Goal: Information Seeking & Learning: Learn about a topic

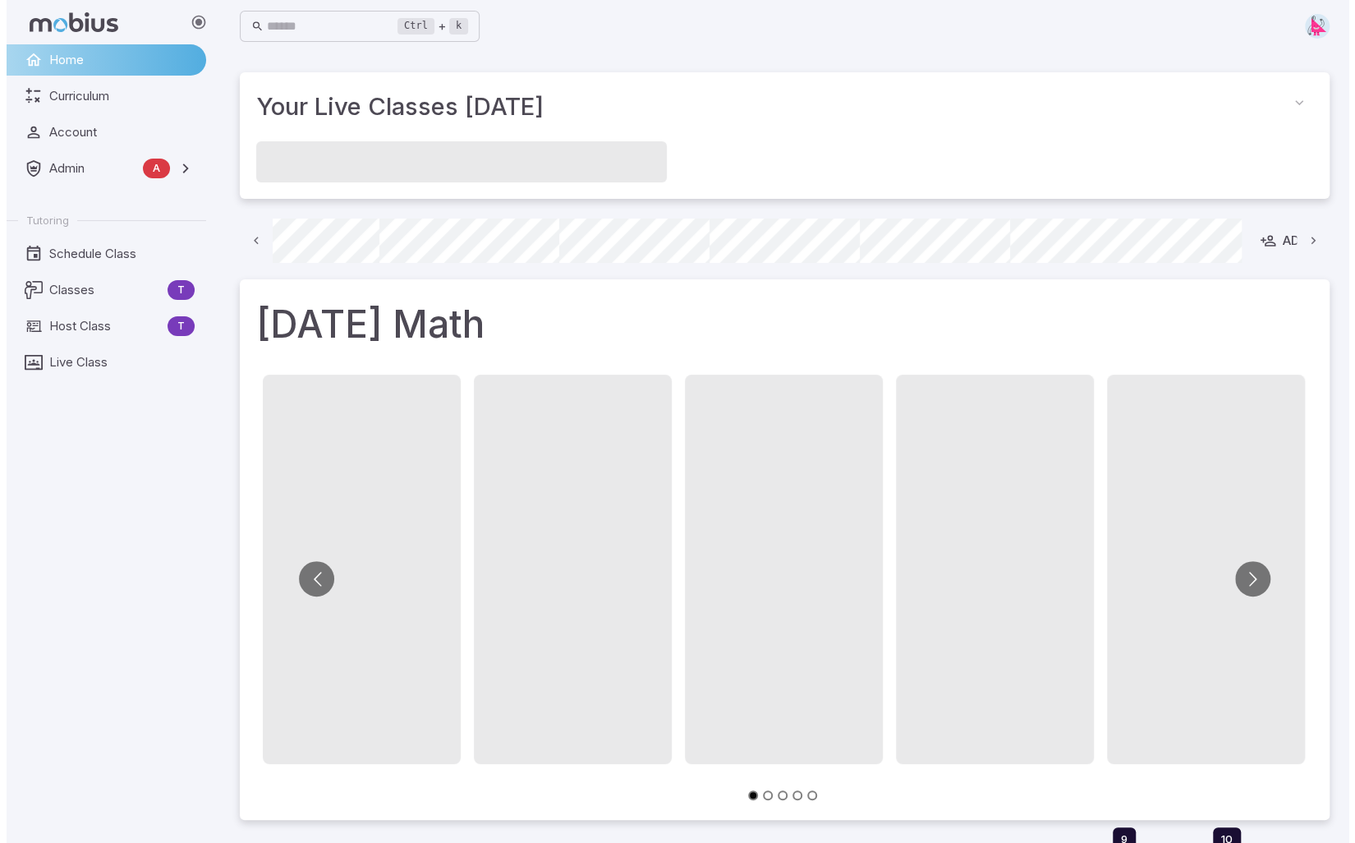
scroll to position [0, 937]
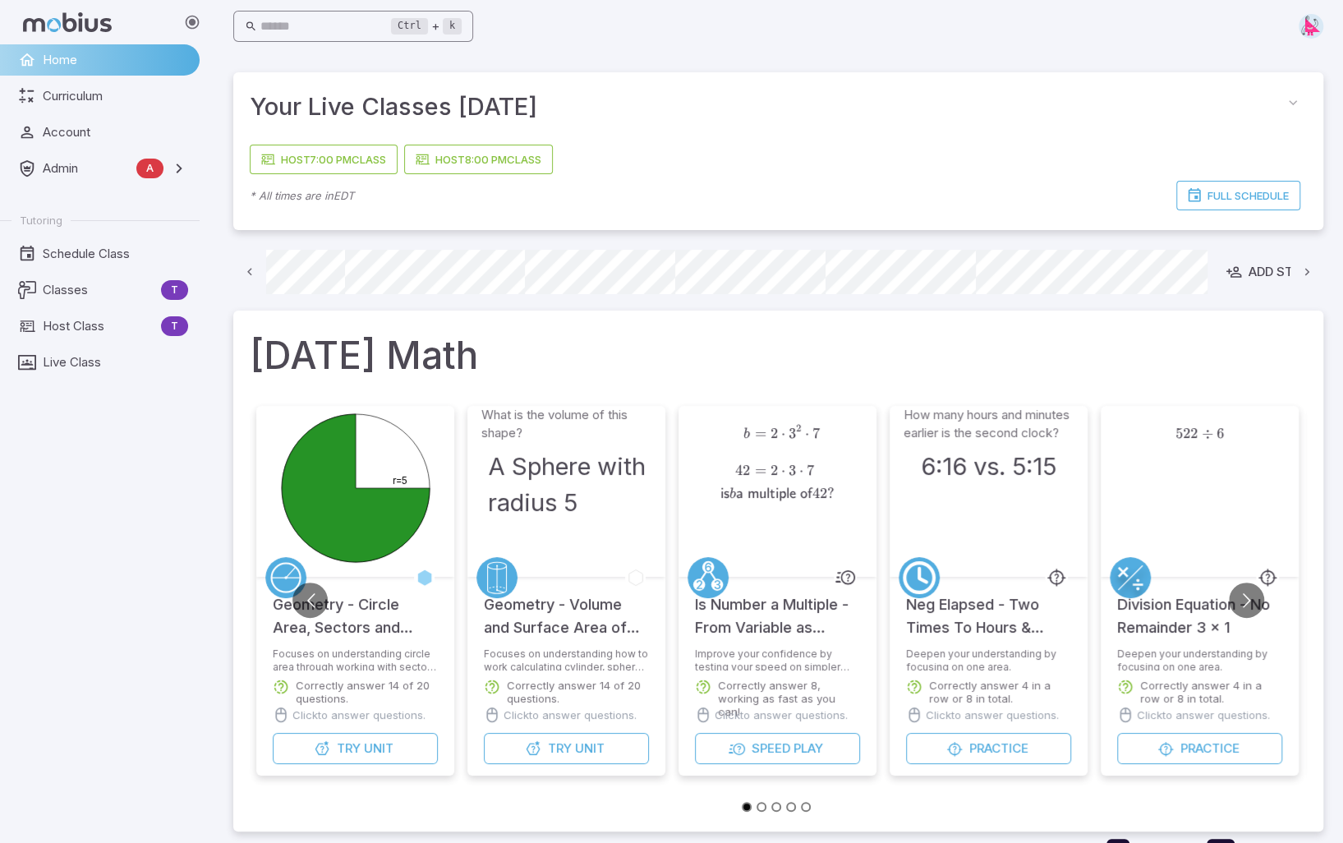
click at [315, 20] on input "text" at bounding box center [325, 27] width 131 height 32
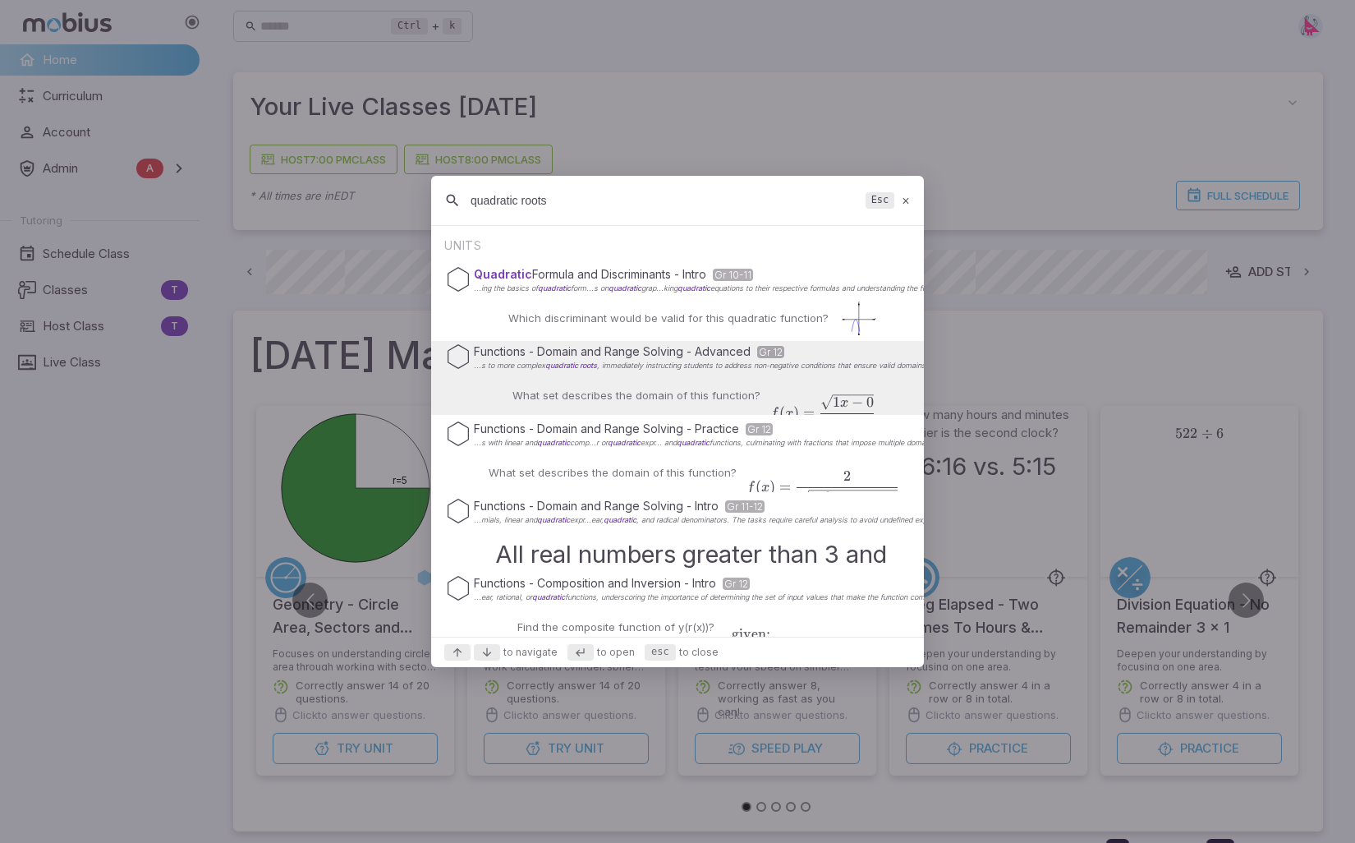
type input "quadratic roots"
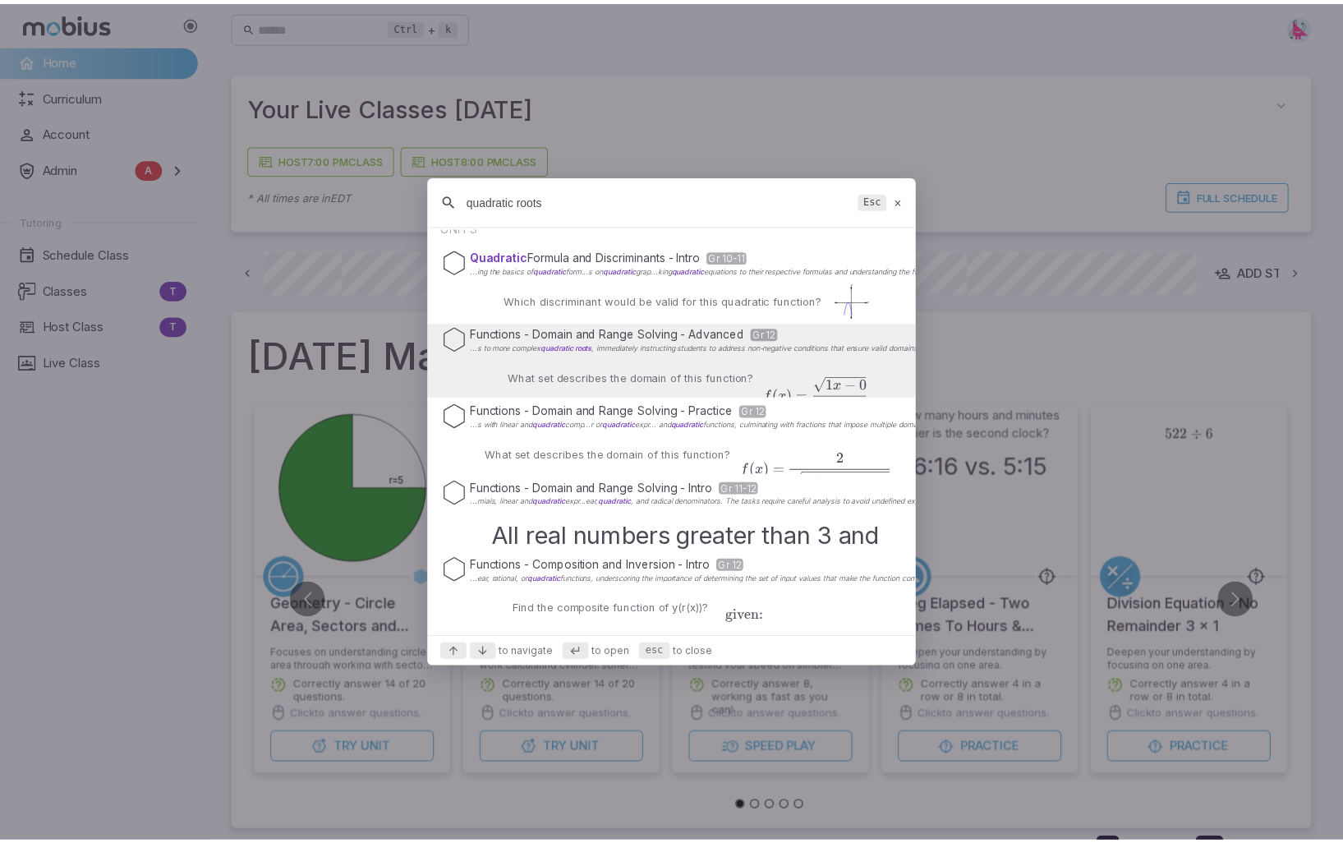
scroll to position [0, 0]
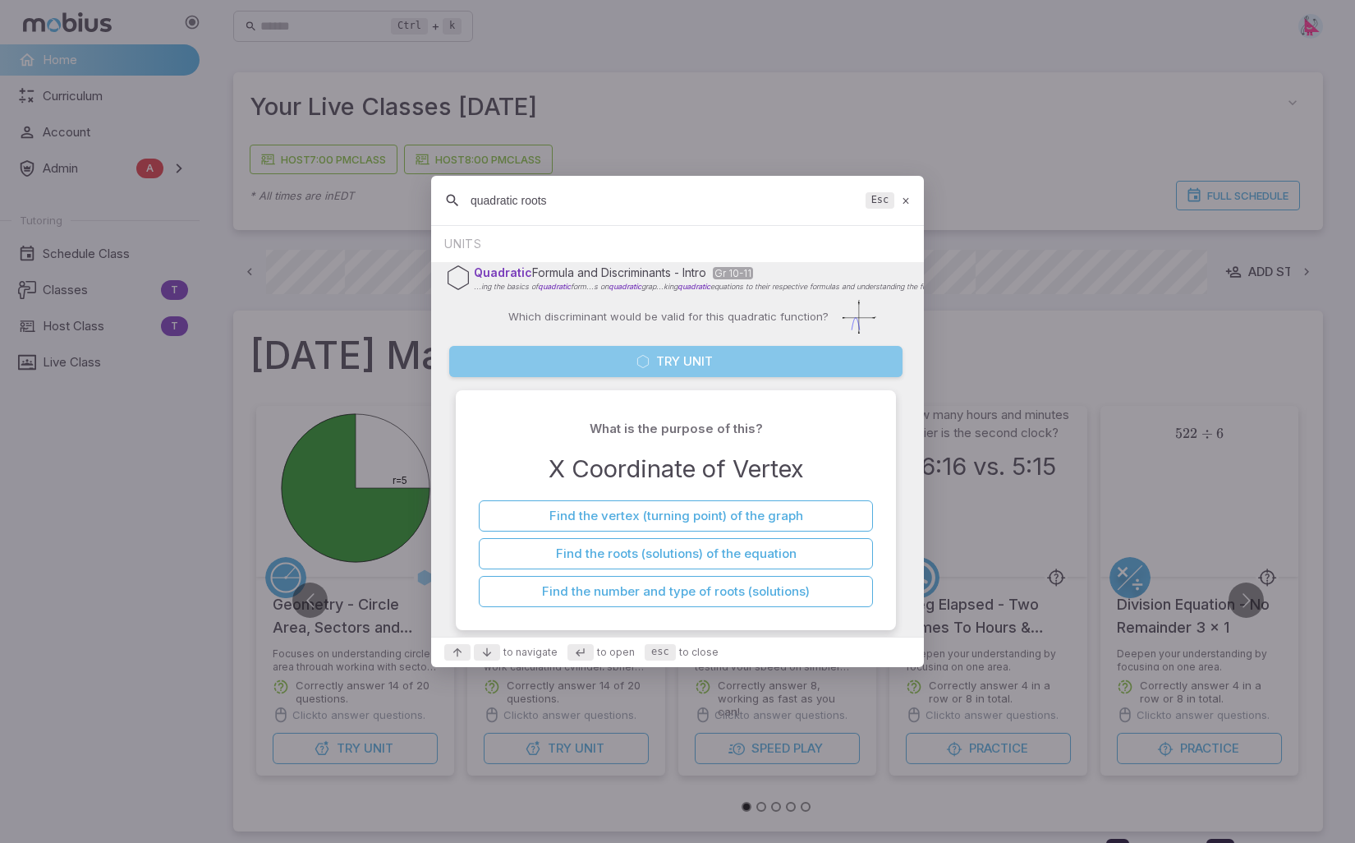
click at [676, 361] on button "Try Unit" at bounding box center [675, 361] width 453 height 31
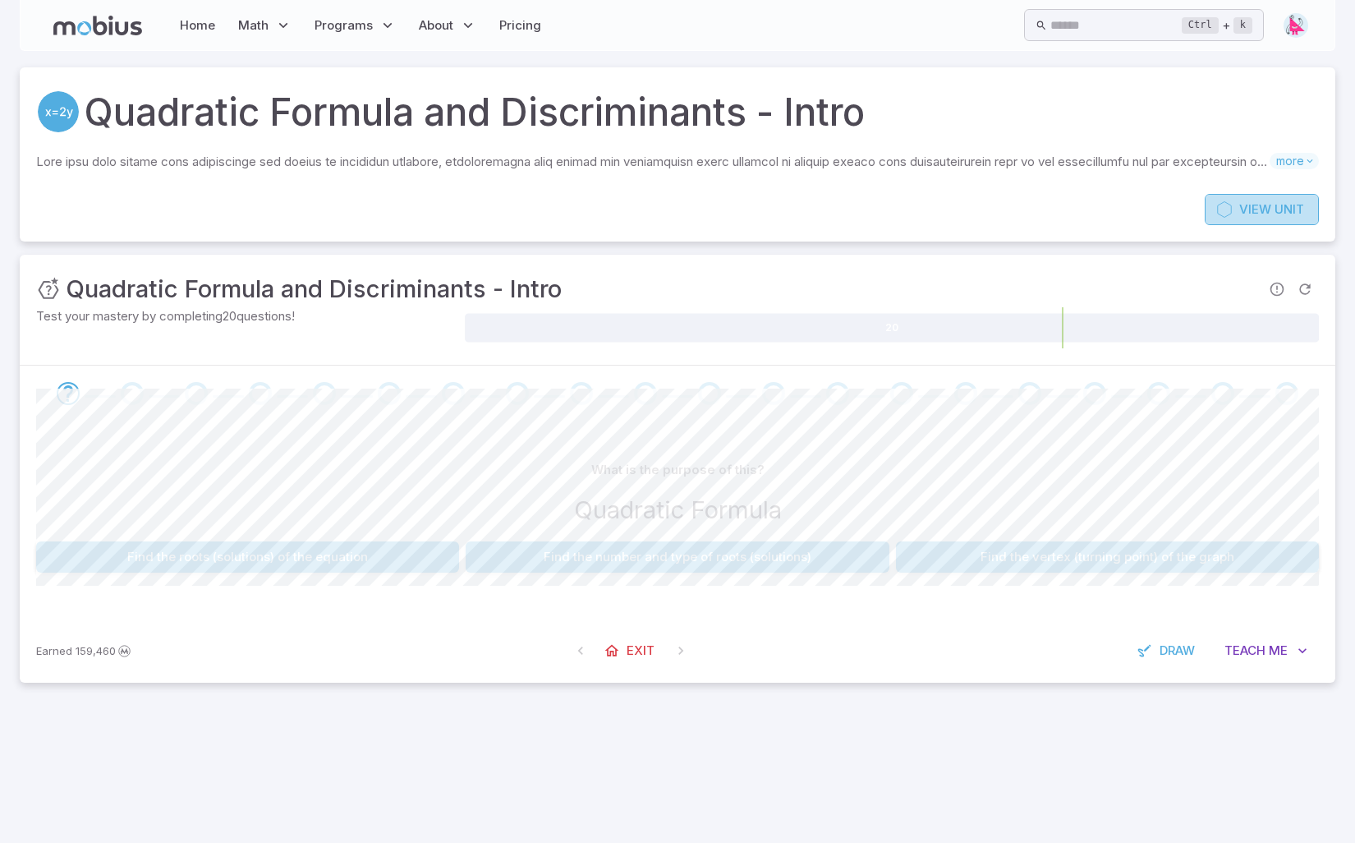
click at [1277, 209] on span "Unit" at bounding box center [1290, 209] width 30 height 18
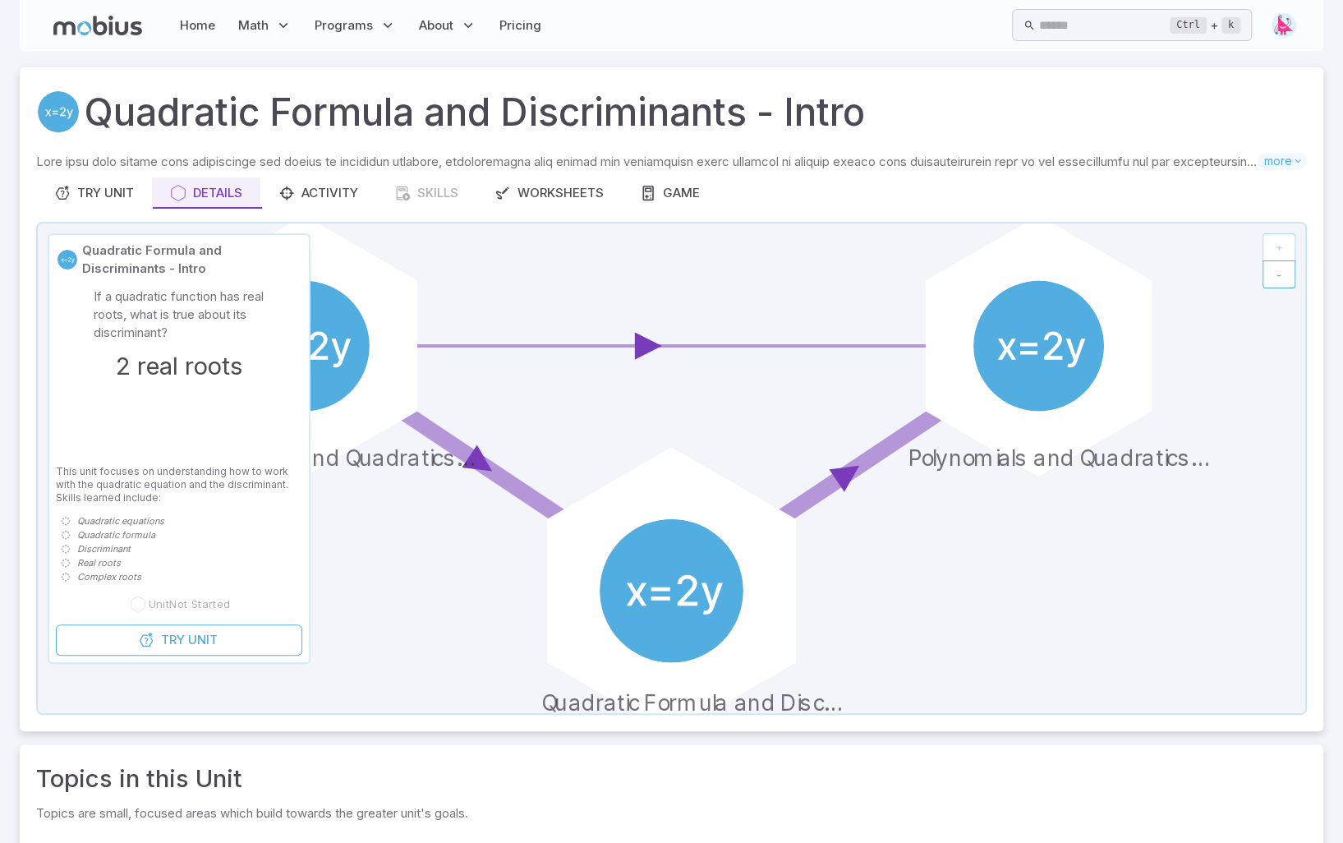
click at [705, 560] on circle at bounding box center [672, 591] width 144 height 144
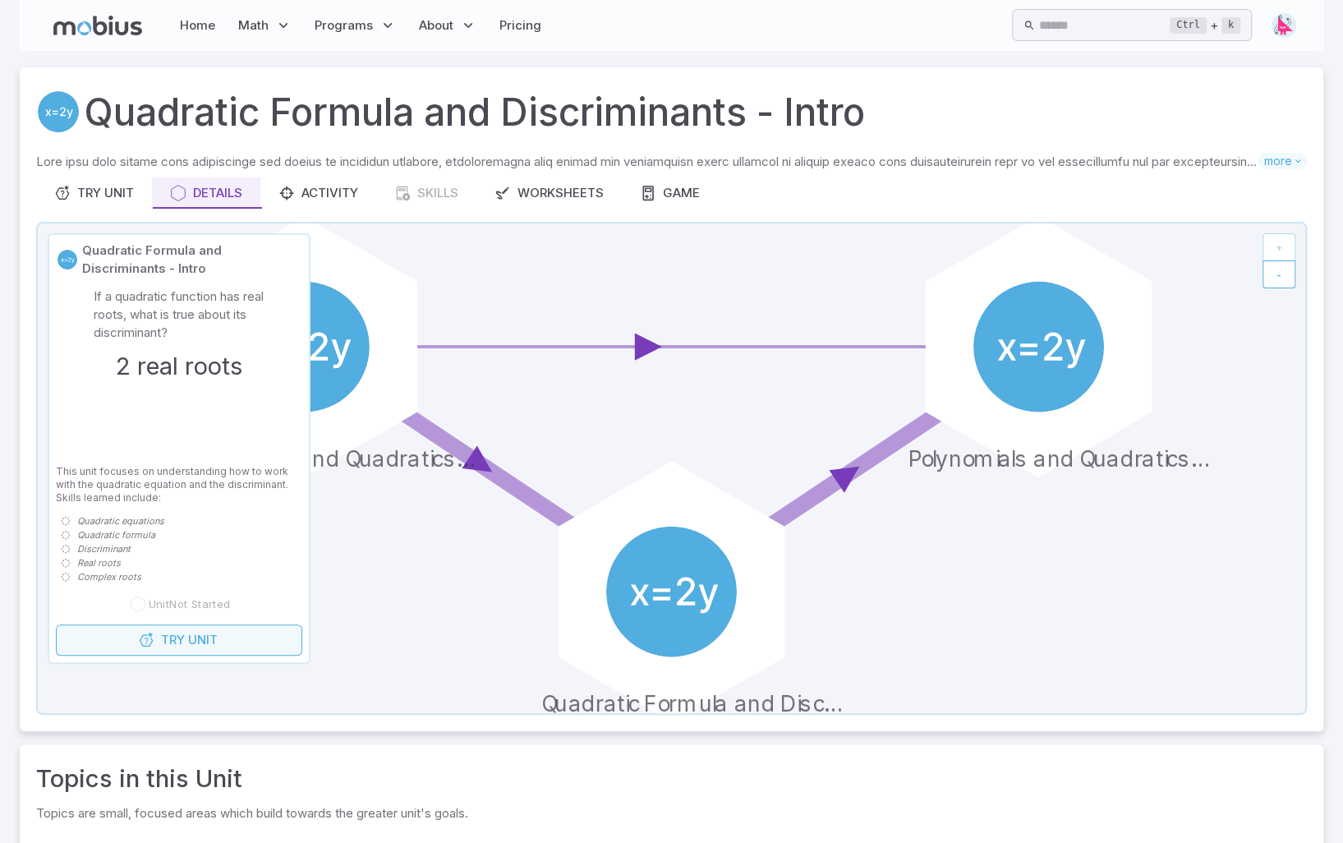
click at [170, 639] on span "Try" at bounding box center [173, 640] width 24 height 18
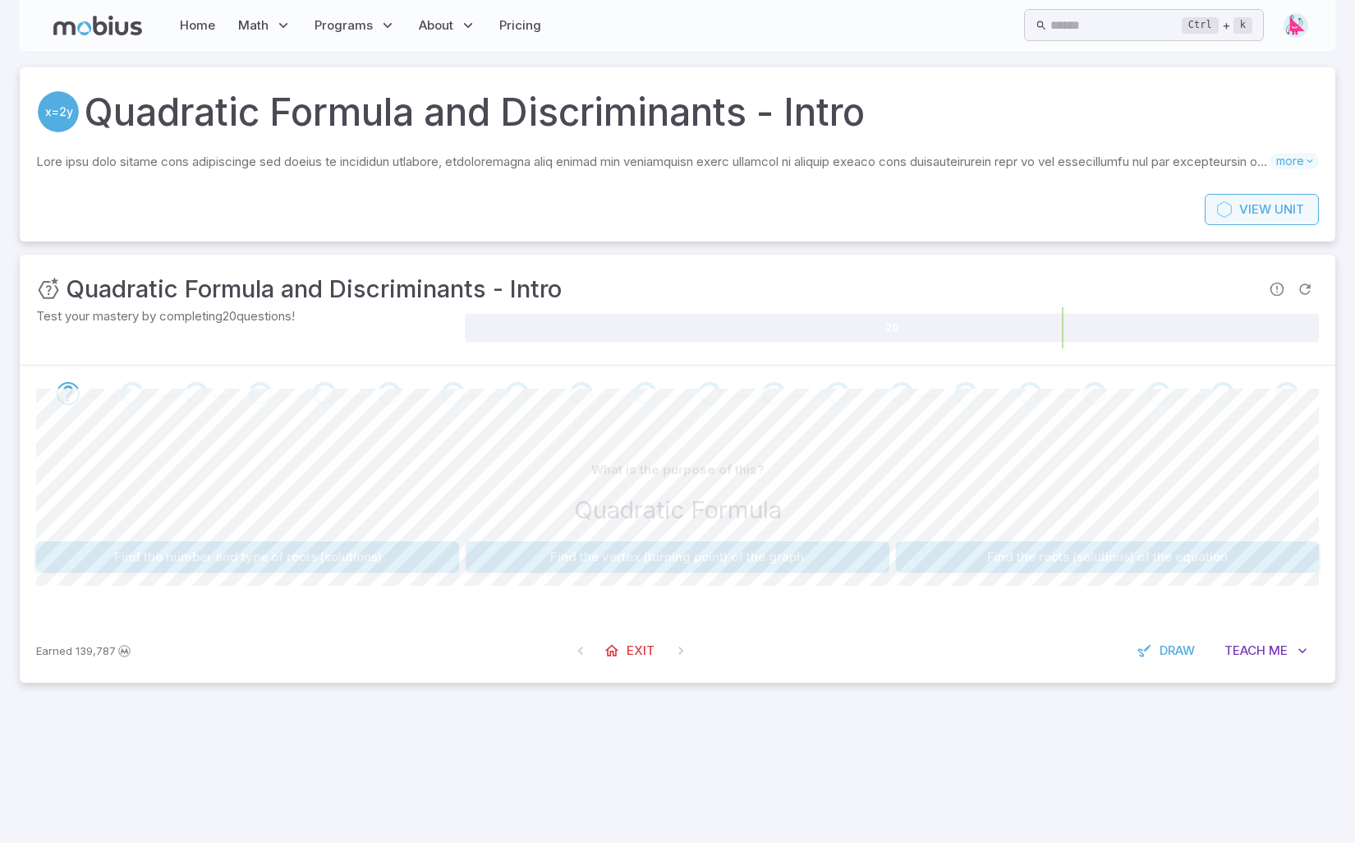
click at [1279, 213] on span "Unit" at bounding box center [1290, 209] width 30 height 18
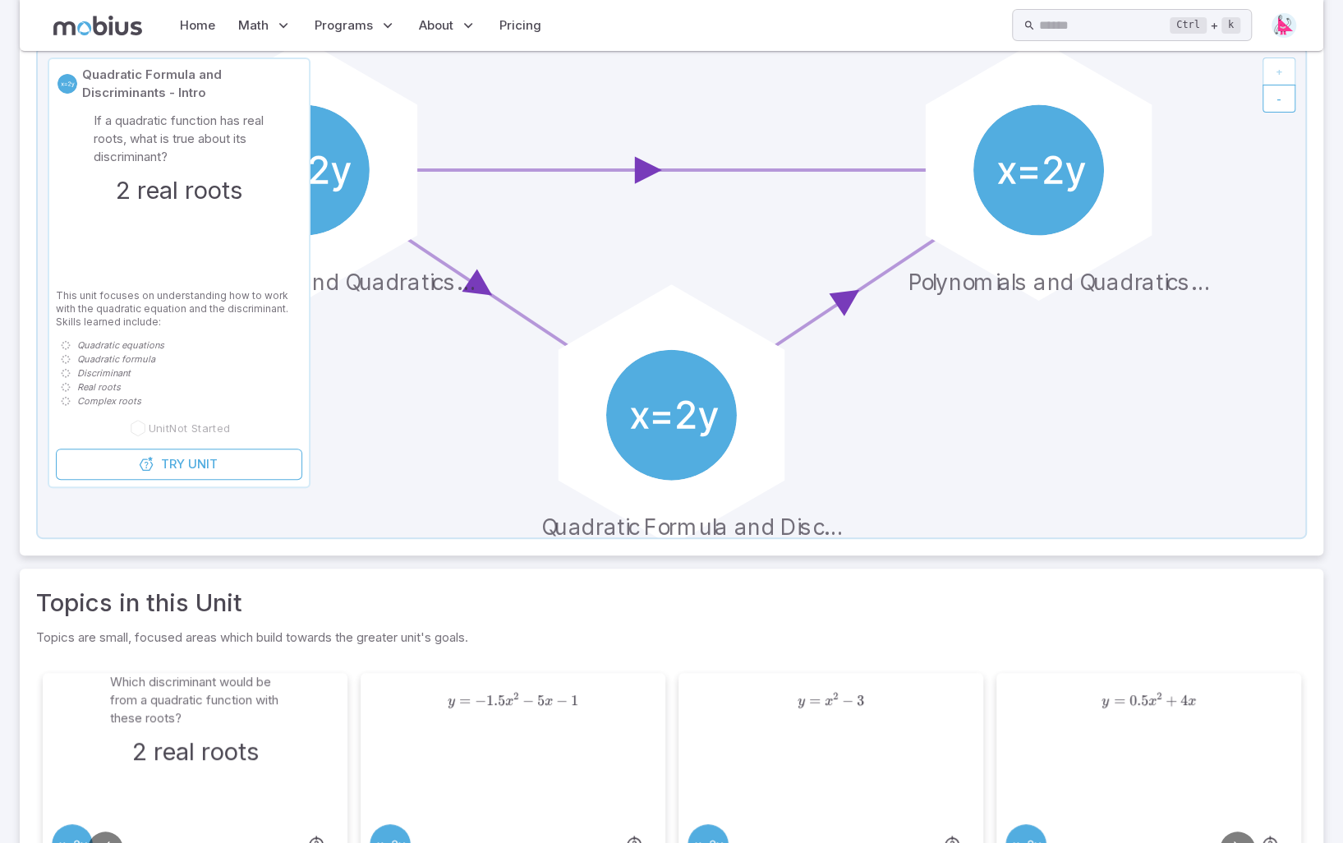
scroll to position [409, 0]
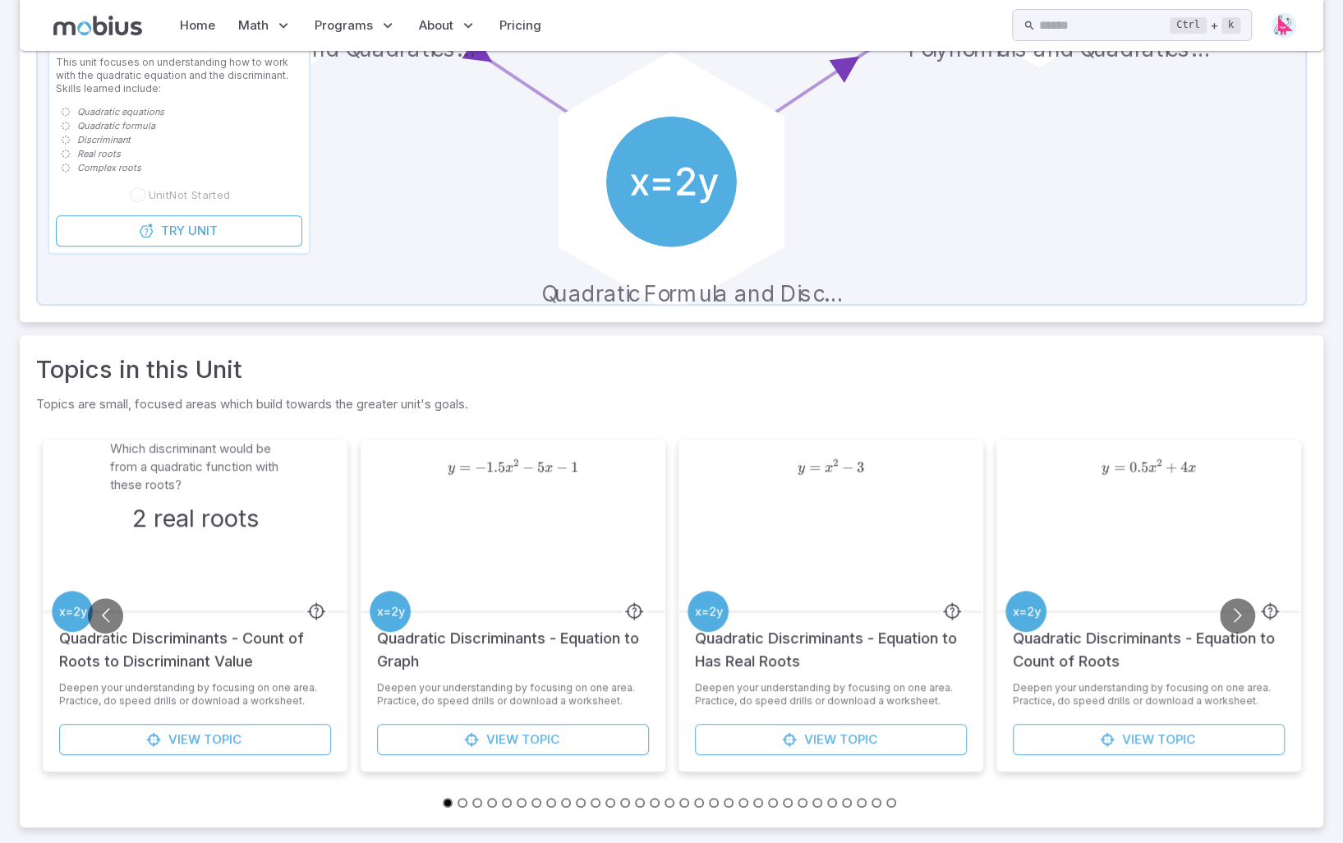
click at [536, 799] on button "Go to slide 7" at bounding box center [537, 803] width 10 height 10
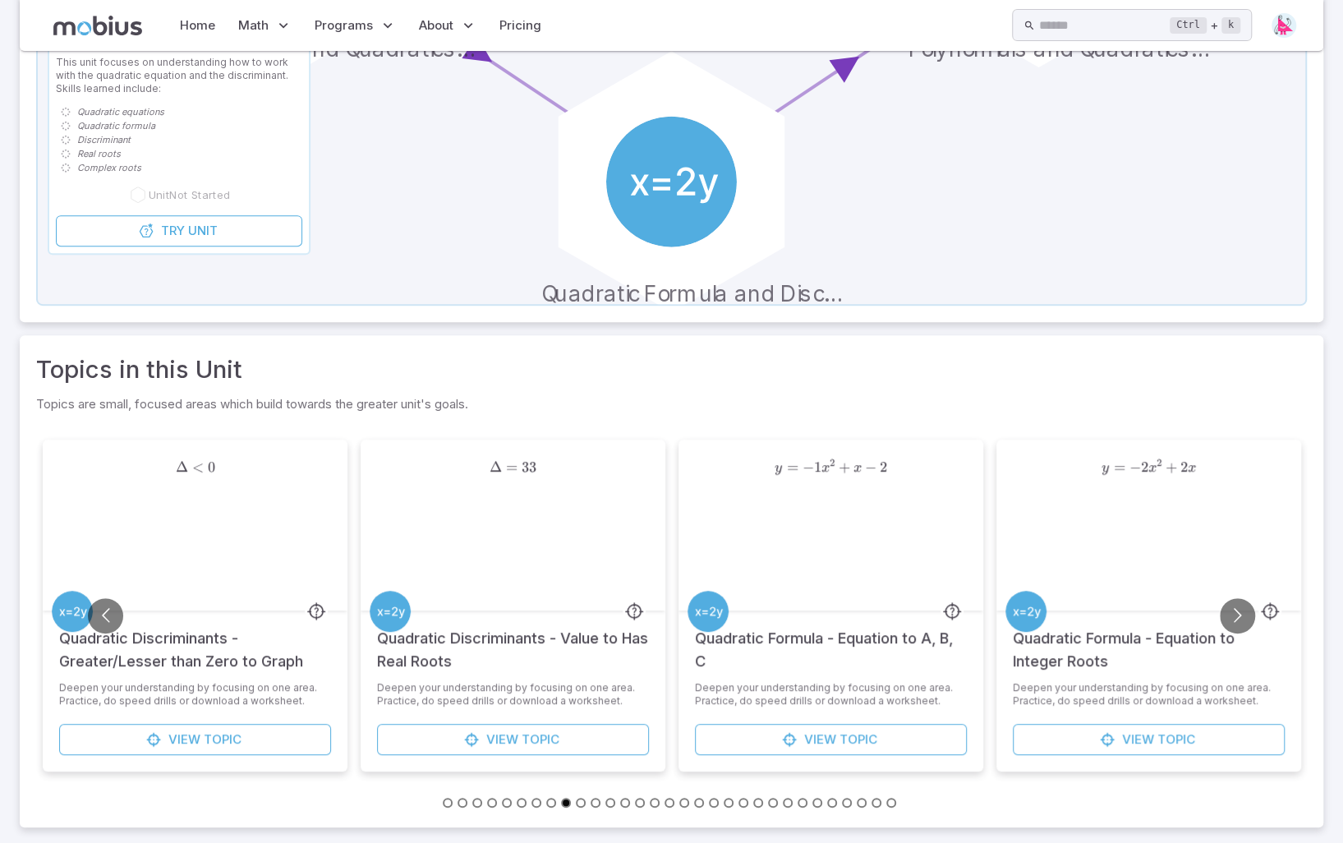
click at [536, 803] on button "Go to slide 7" at bounding box center [537, 803] width 10 height 10
click at [598, 801] on button "Go to slide 11" at bounding box center [596, 803] width 10 height 10
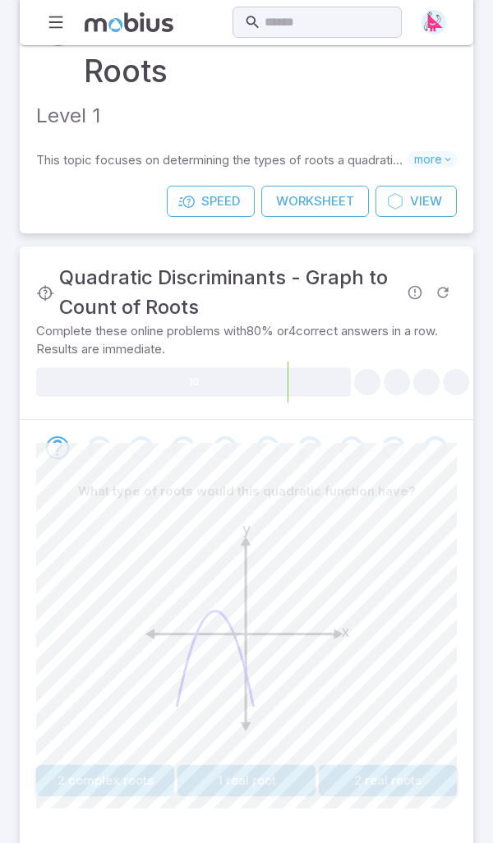
scroll to position [232, 0]
